Goal: Task Accomplishment & Management: Use online tool/utility

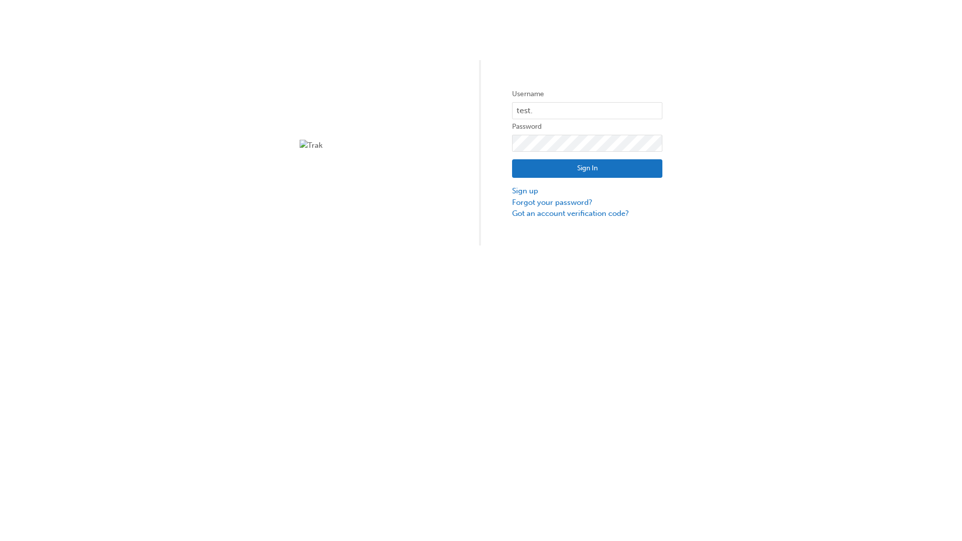
type input "test.e2e.user14"
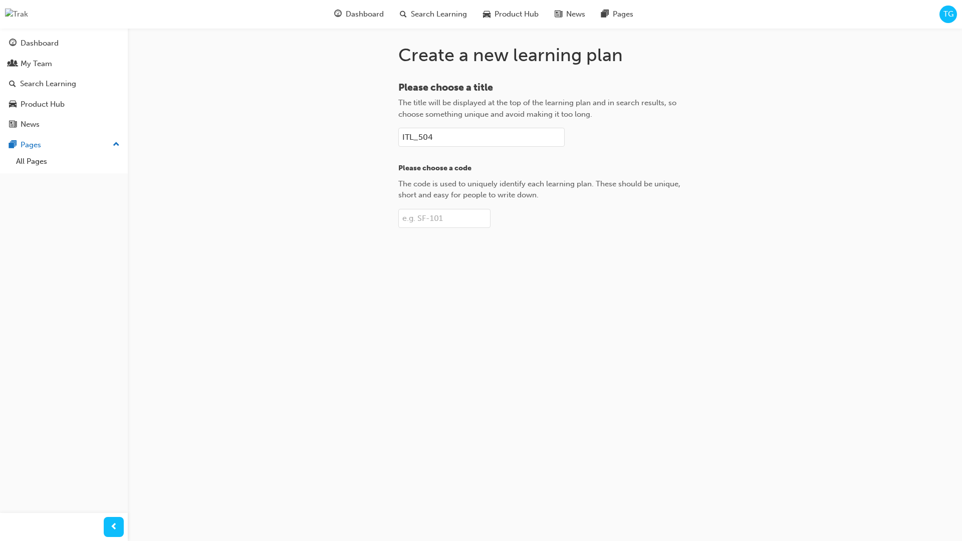
type input "ITL_504"
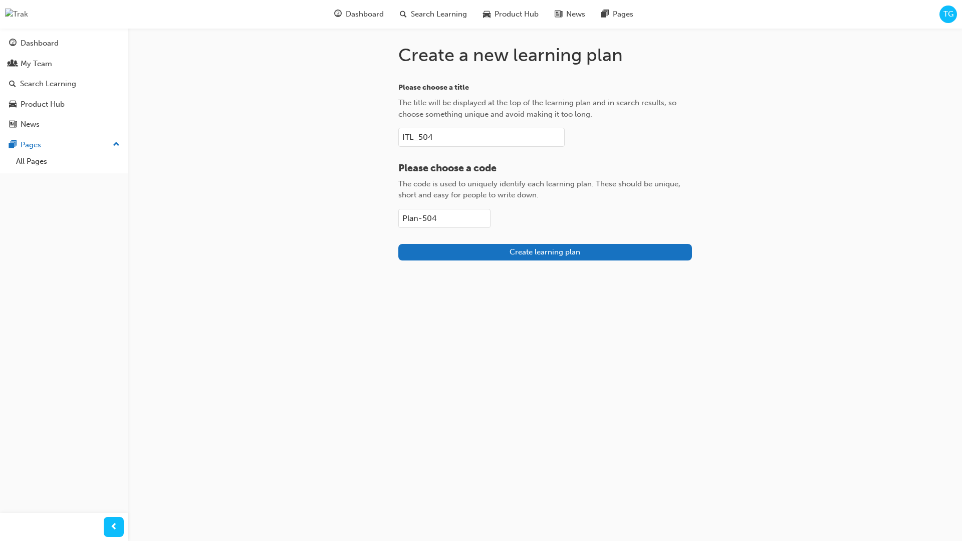
type input "Plan-504"
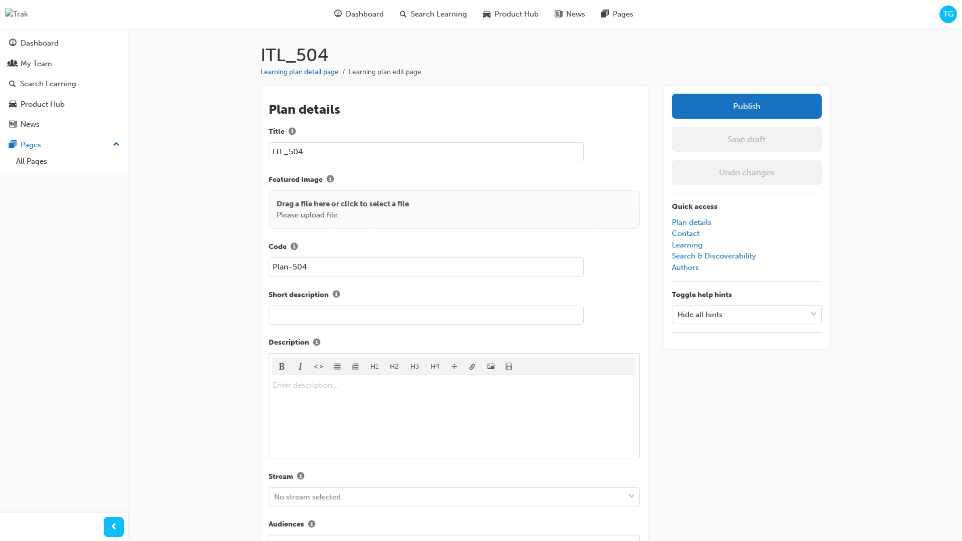
scroll to position [141, 0]
